Goal: Book appointment/travel/reservation

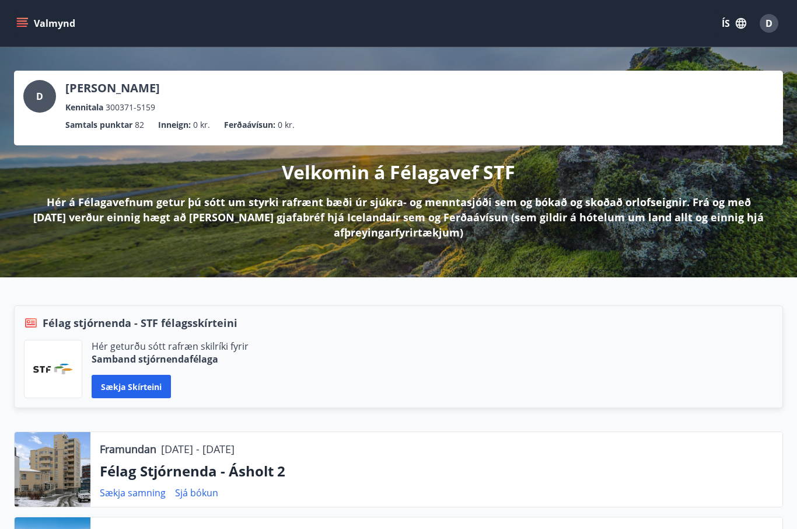
click at [25, 18] on icon "menu" at bounding box center [23, 18] width 13 height 1
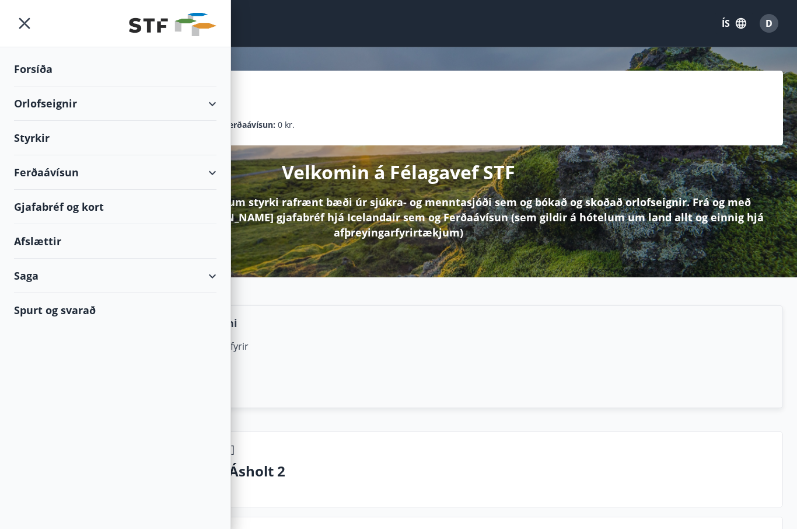
click at [210, 105] on div "Orlofseignir" at bounding box center [115, 103] width 203 height 34
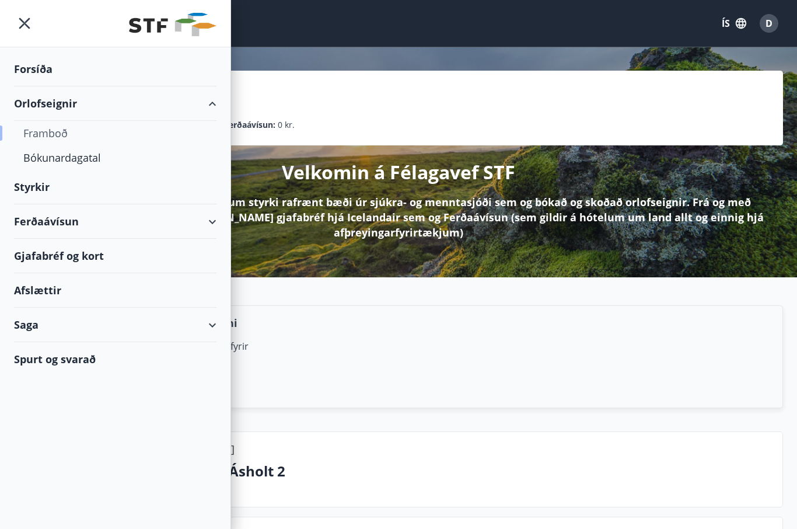
click at [54, 130] on div "Framboð" at bounding box center [115, 133] width 184 height 25
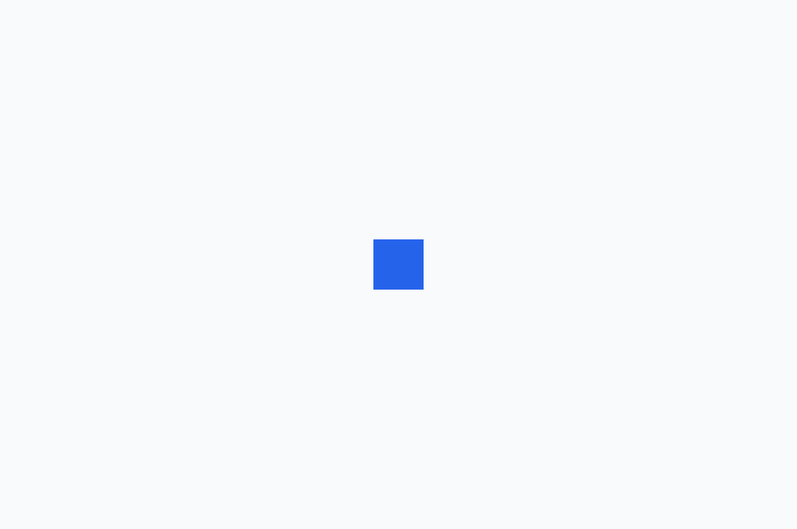
click at [58, 134] on div at bounding box center [398, 264] width 797 height 529
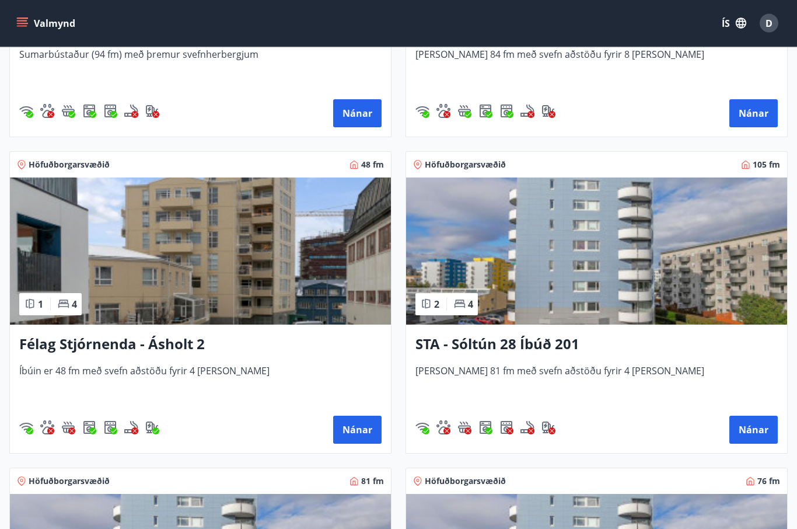
scroll to position [1391, 0]
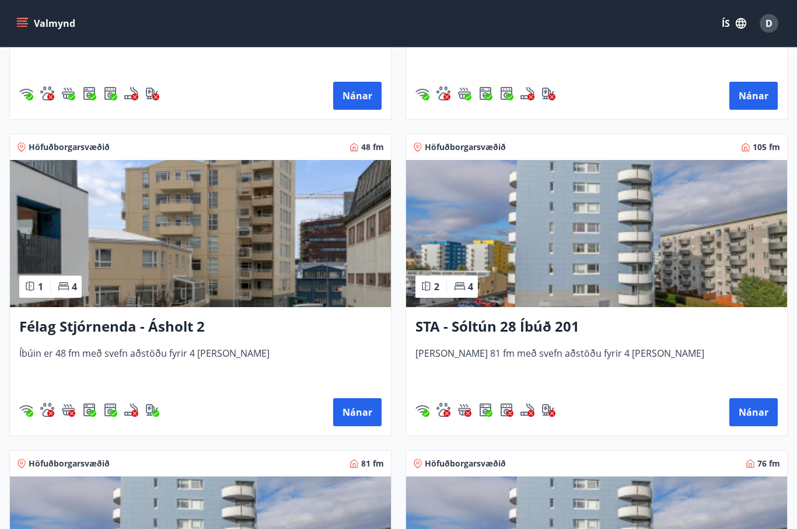
click at [623, 255] on img at bounding box center [596, 233] width 381 height 147
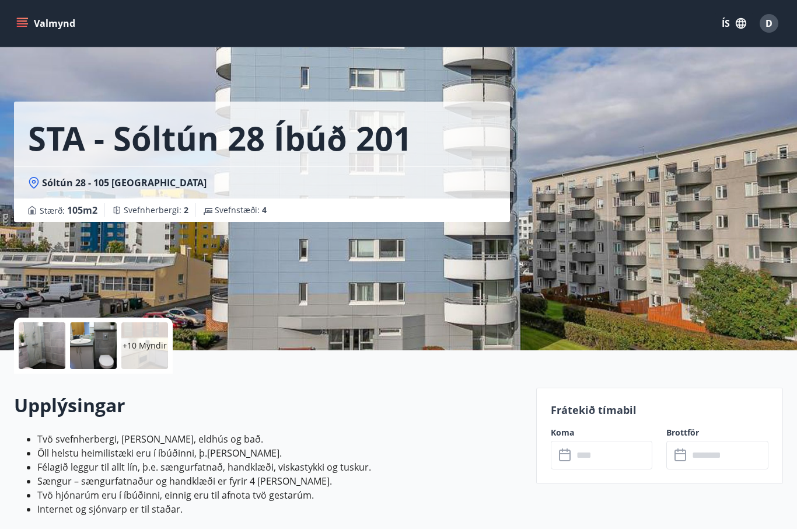
click at [28, 25] on button "Valmynd" at bounding box center [47, 23] width 66 height 21
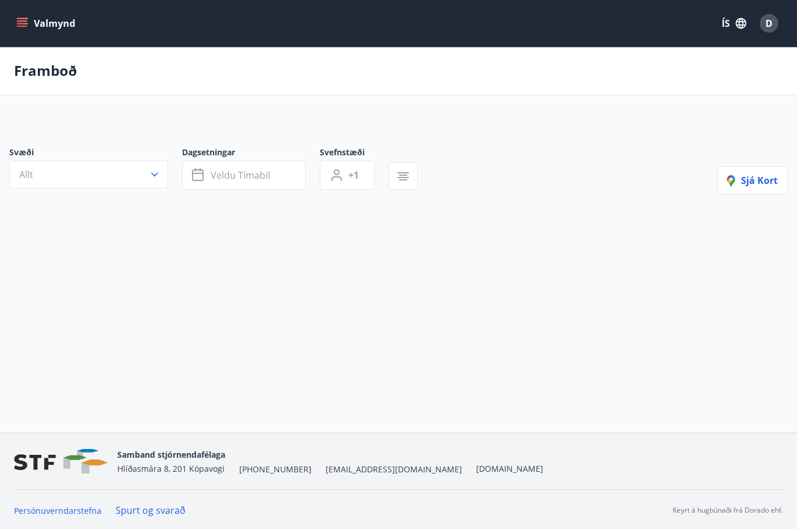
scroll to position [41, 0]
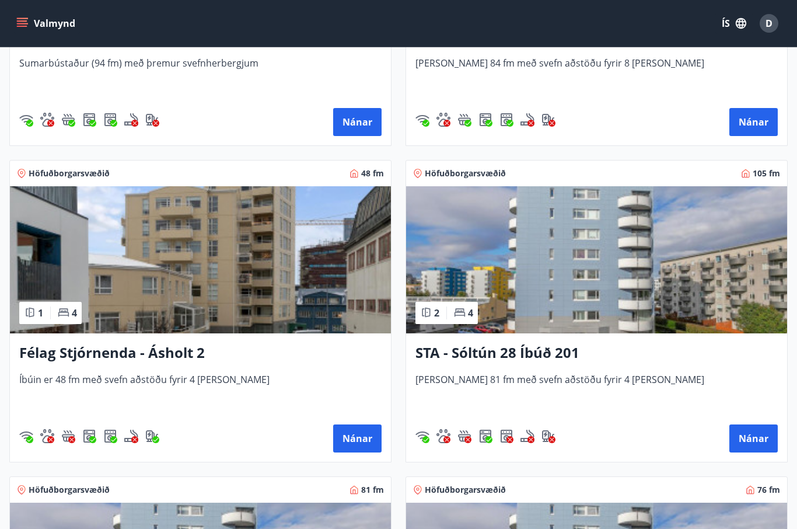
click at [630, 284] on img at bounding box center [596, 259] width 381 height 147
